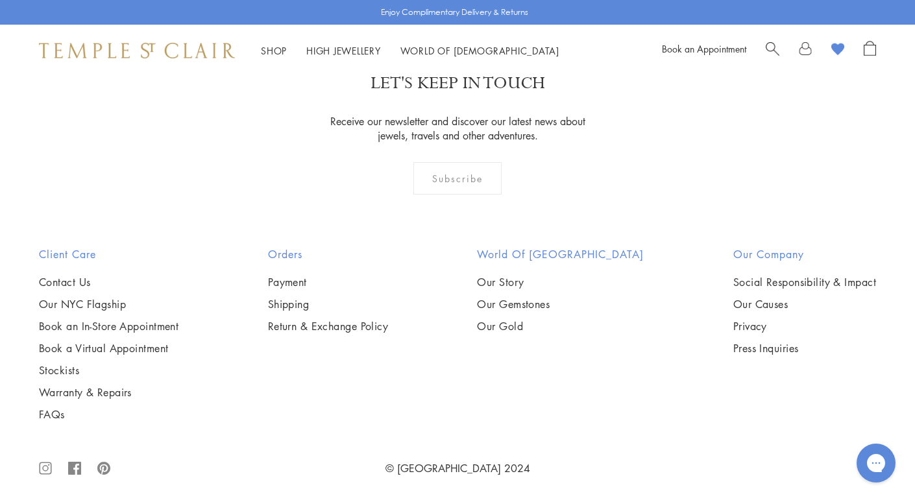
scroll to position [2633, 0]
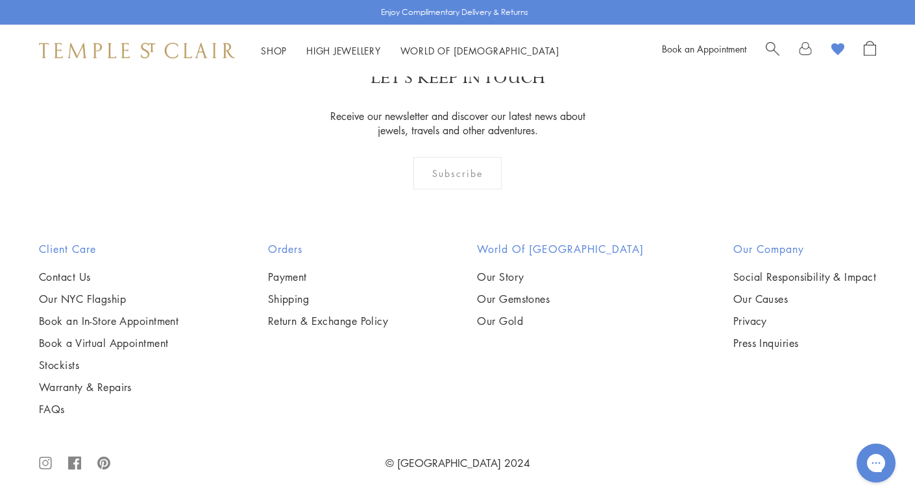
click at [470, 180] on div "Subscribe" at bounding box center [457, 173] width 89 height 32
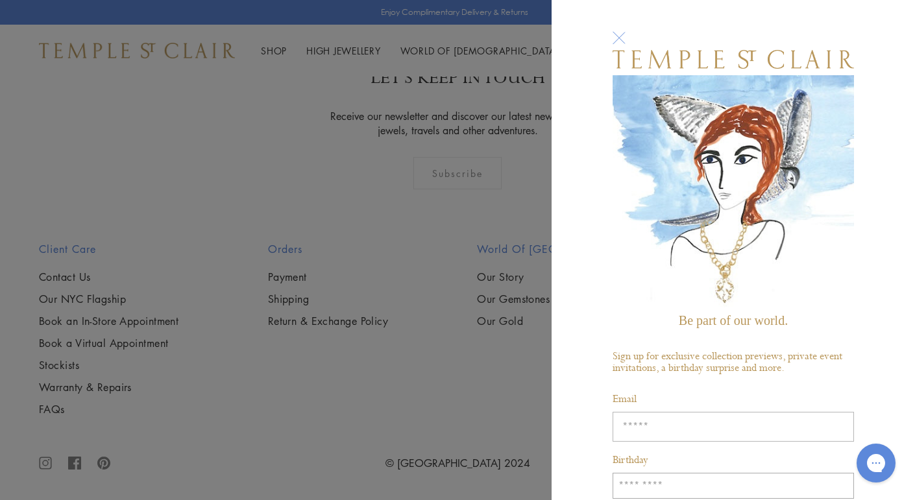
click at [650, 433] on input "Enter your email address" at bounding box center [732, 427] width 241 height 30
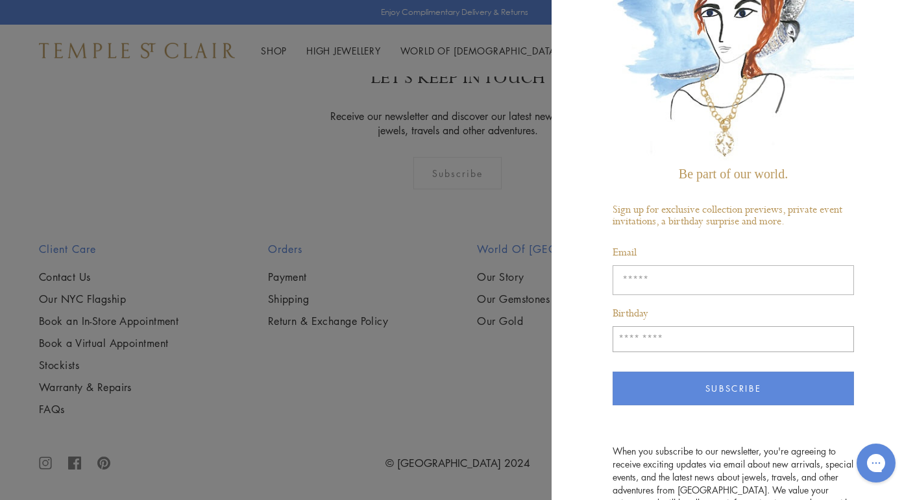
scroll to position [154, 0]
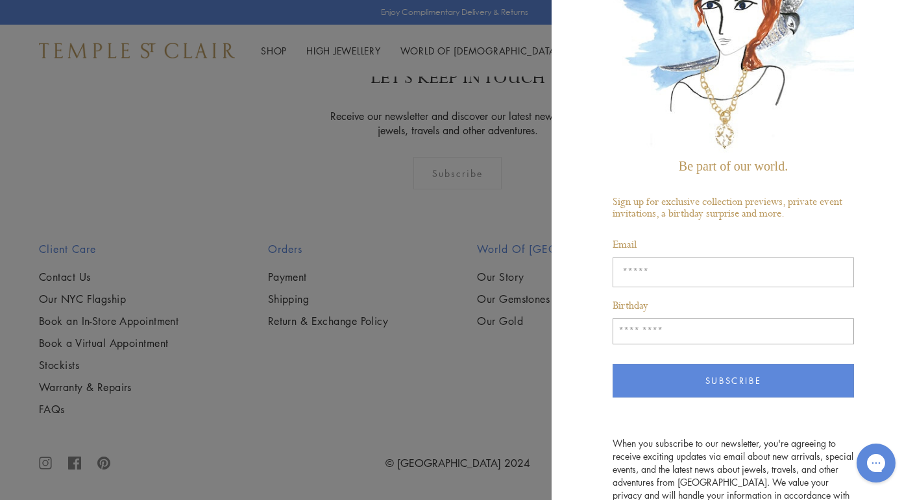
click at [675, 265] on input "Enter your email address" at bounding box center [732, 273] width 241 height 30
type input "**********"
click at [671, 334] on input "Birthday" at bounding box center [732, 332] width 241 height 26
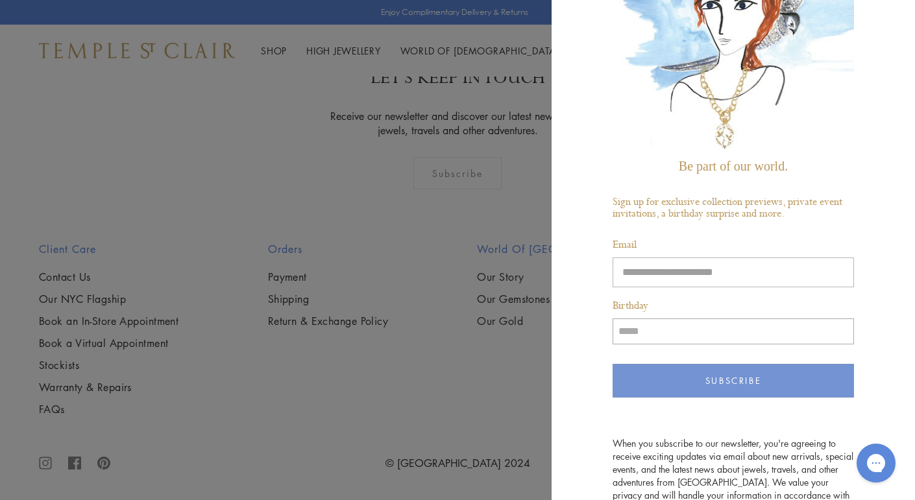
type input "*****"
click at [727, 369] on button "Subscribe" at bounding box center [732, 381] width 241 height 34
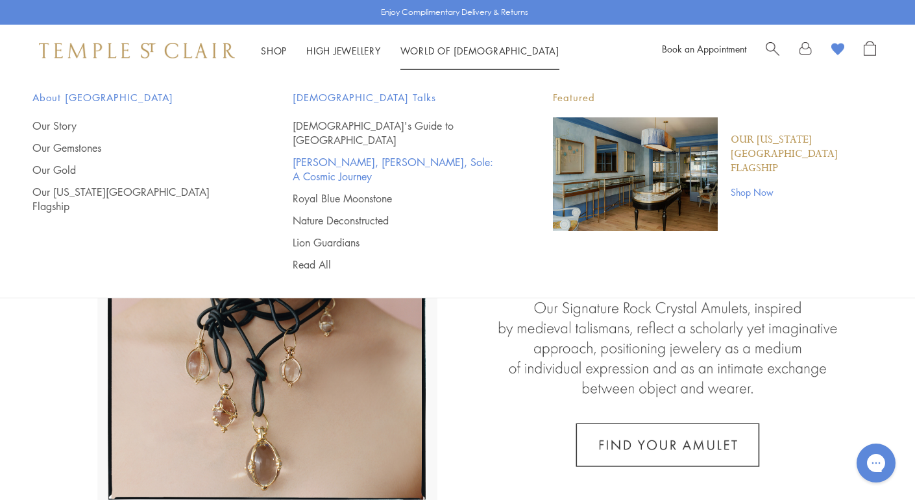
click at [307, 155] on link "[PERSON_NAME], [PERSON_NAME], Sole: A Cosmic Journey" at bounding box center [397, 169] width 208 height 29
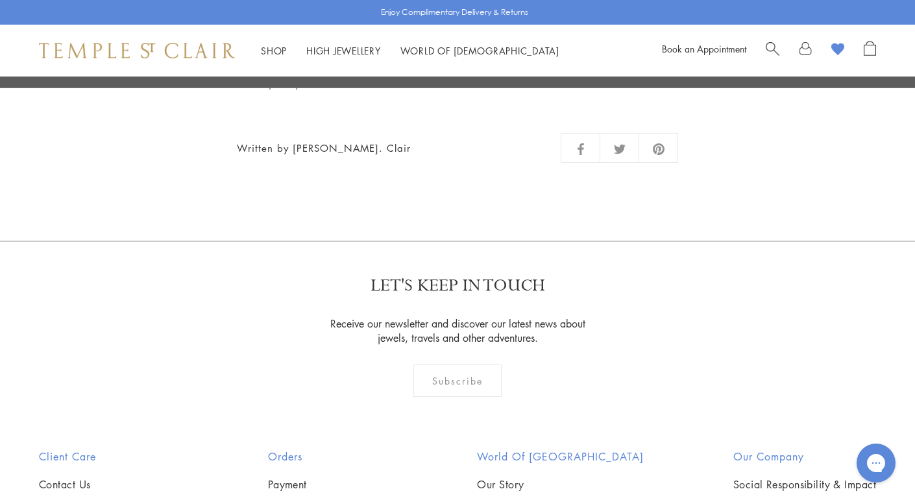
scroll to position [7955, 0]
